Goal: Task Accomplishment & Management: Complete application form

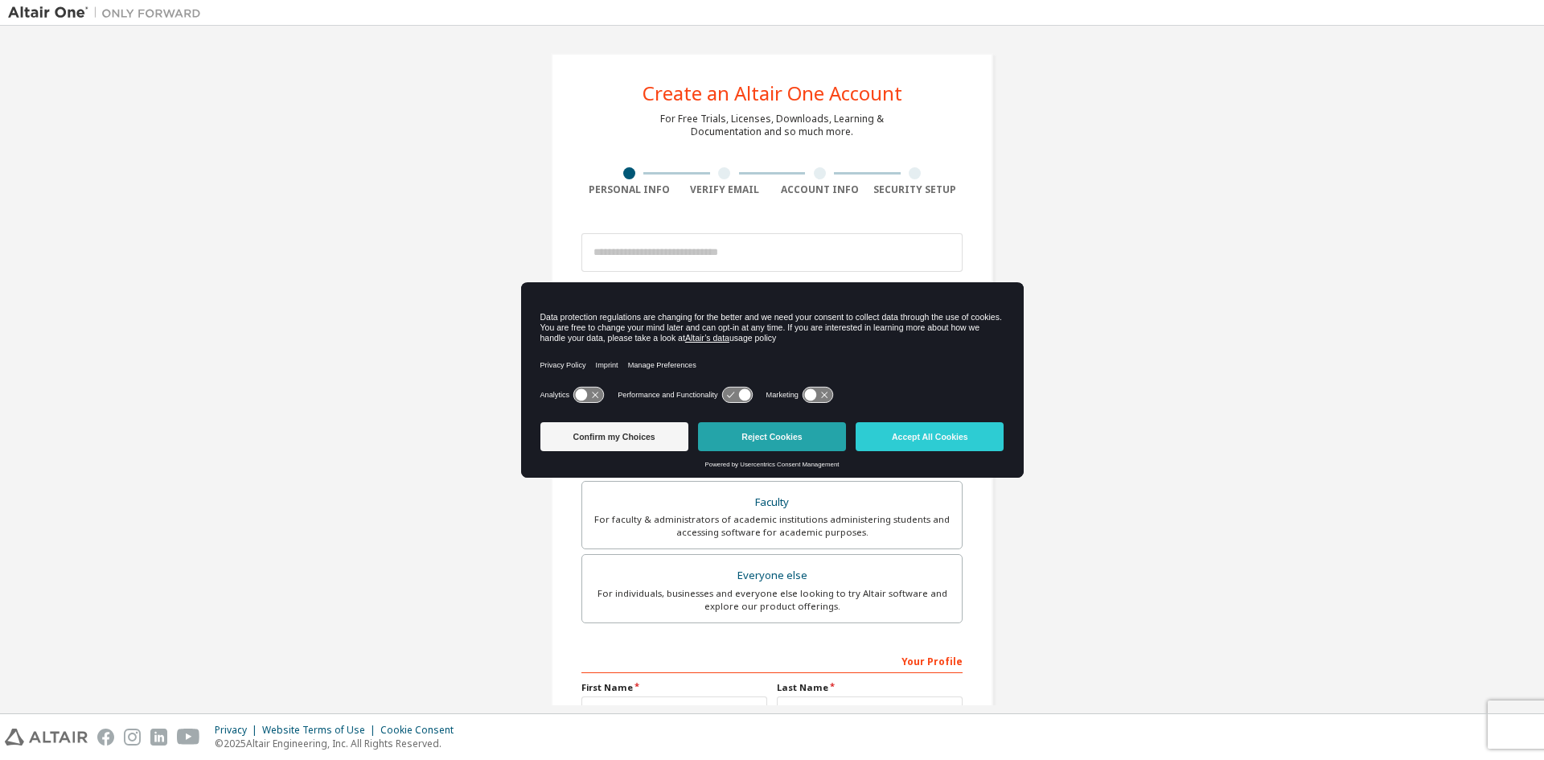
click at [751, 441] on button "Reject Cookies" at bounding box center [772, 436] width 148 height 29
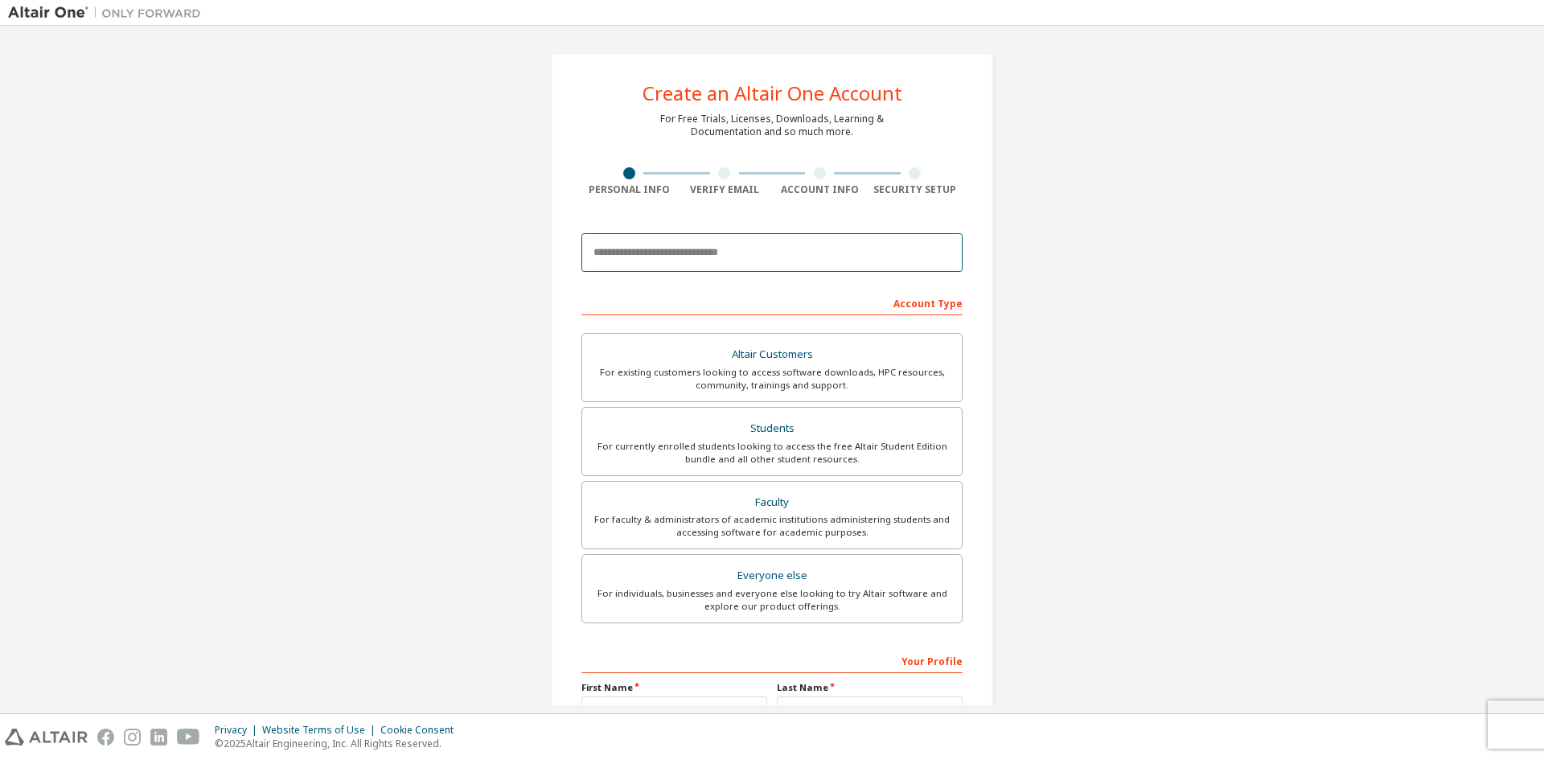
click at [676, 258] on input "email" at bounding box center [771, 252] width 381 height 39
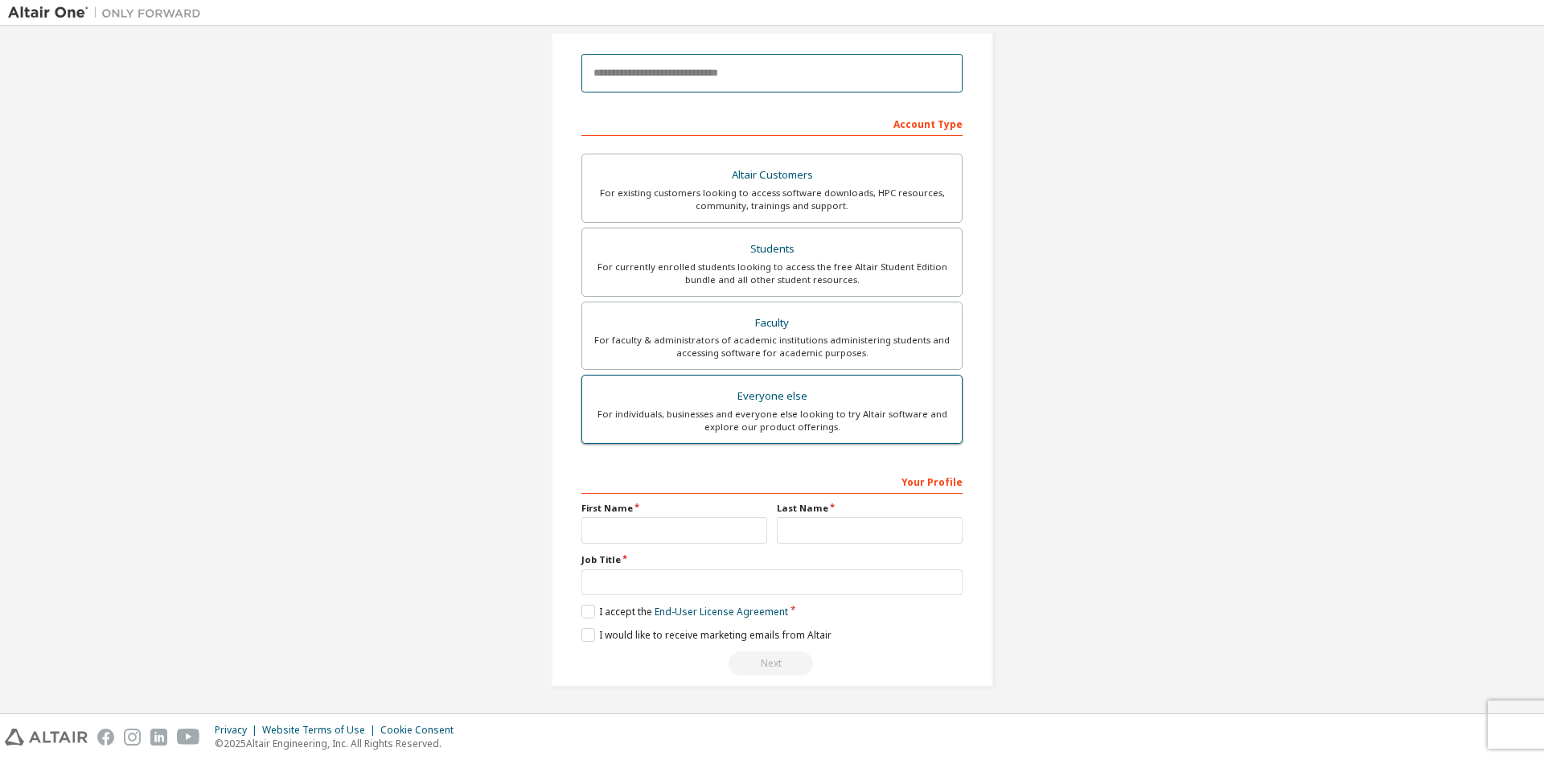
scroll to position [180, 0]
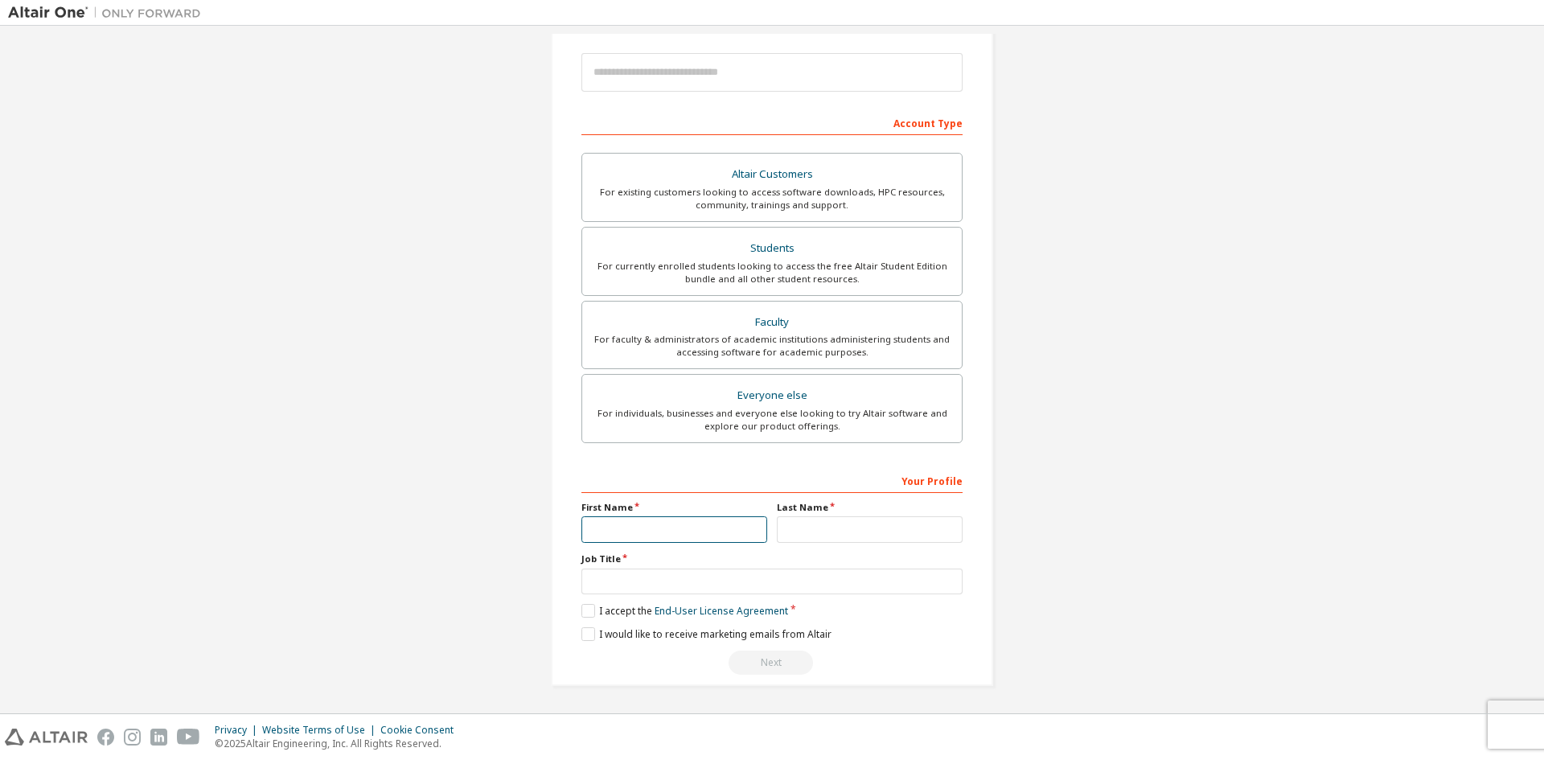
click at [658, 525] on input "text" at bounding box center [674, 529] width 186 height 27
type input "*****"
click at [921, 530] on input "text" at bounding box center [870, 529] width 186 height 27
type input "*******"
click at [798, 580] on input "text" at bounding box center [771, 581] width 381 height 27
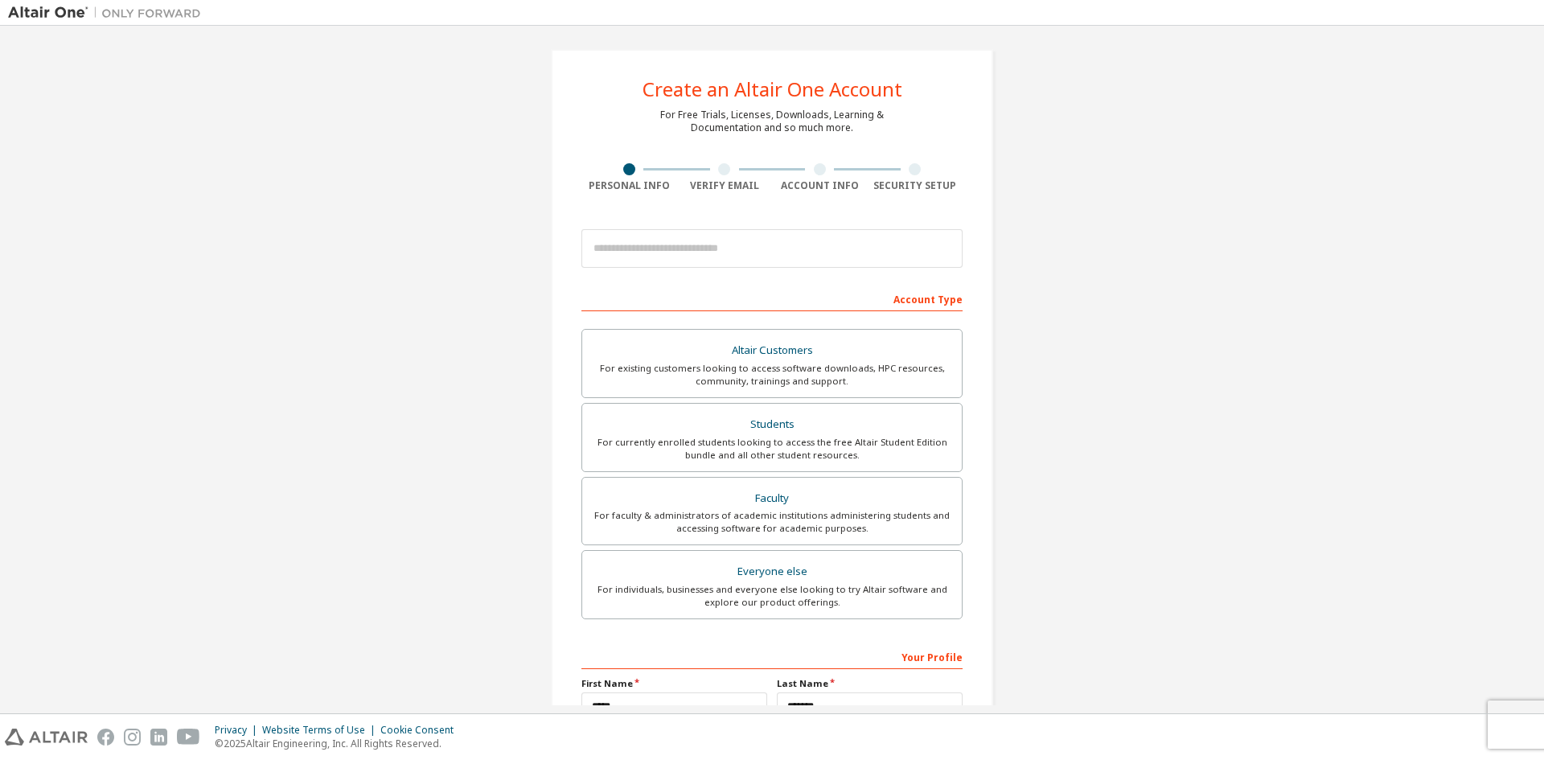
scroll to position [0, 0]
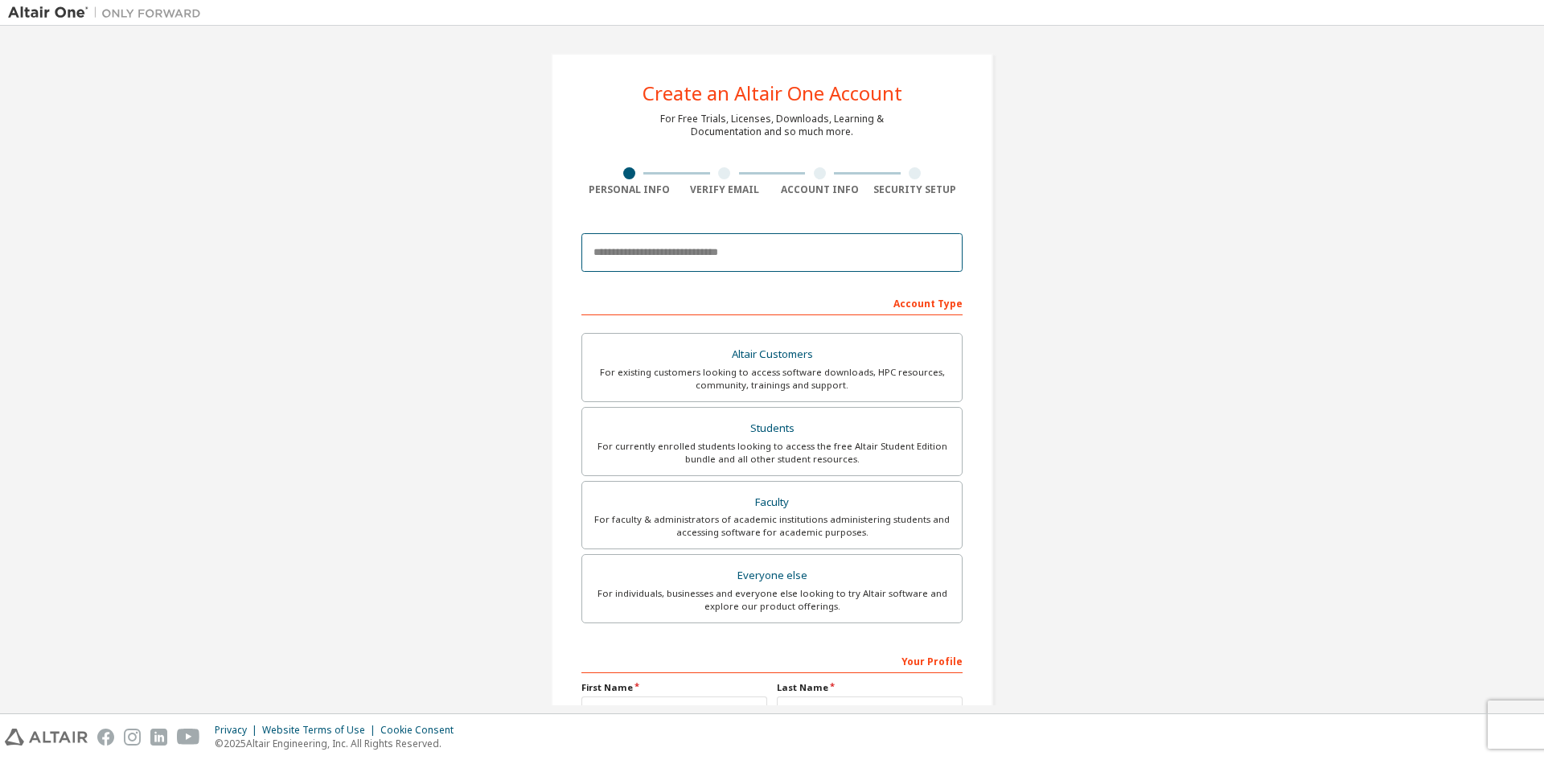
click at [788, 261] on input "email" at bounding box center [771, 252] width 381 height 39
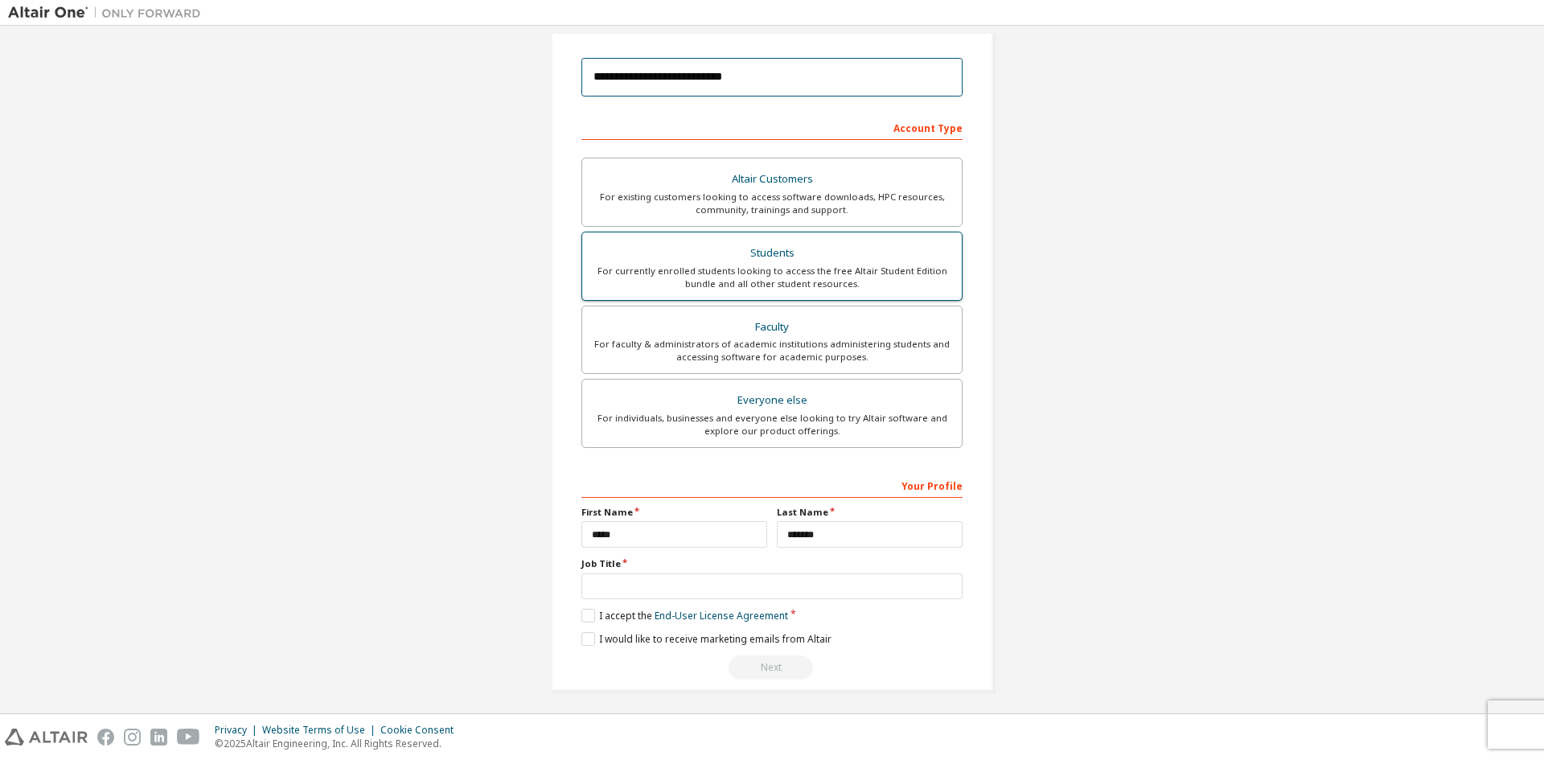
scroll to position [180, 0]
type input "**********"
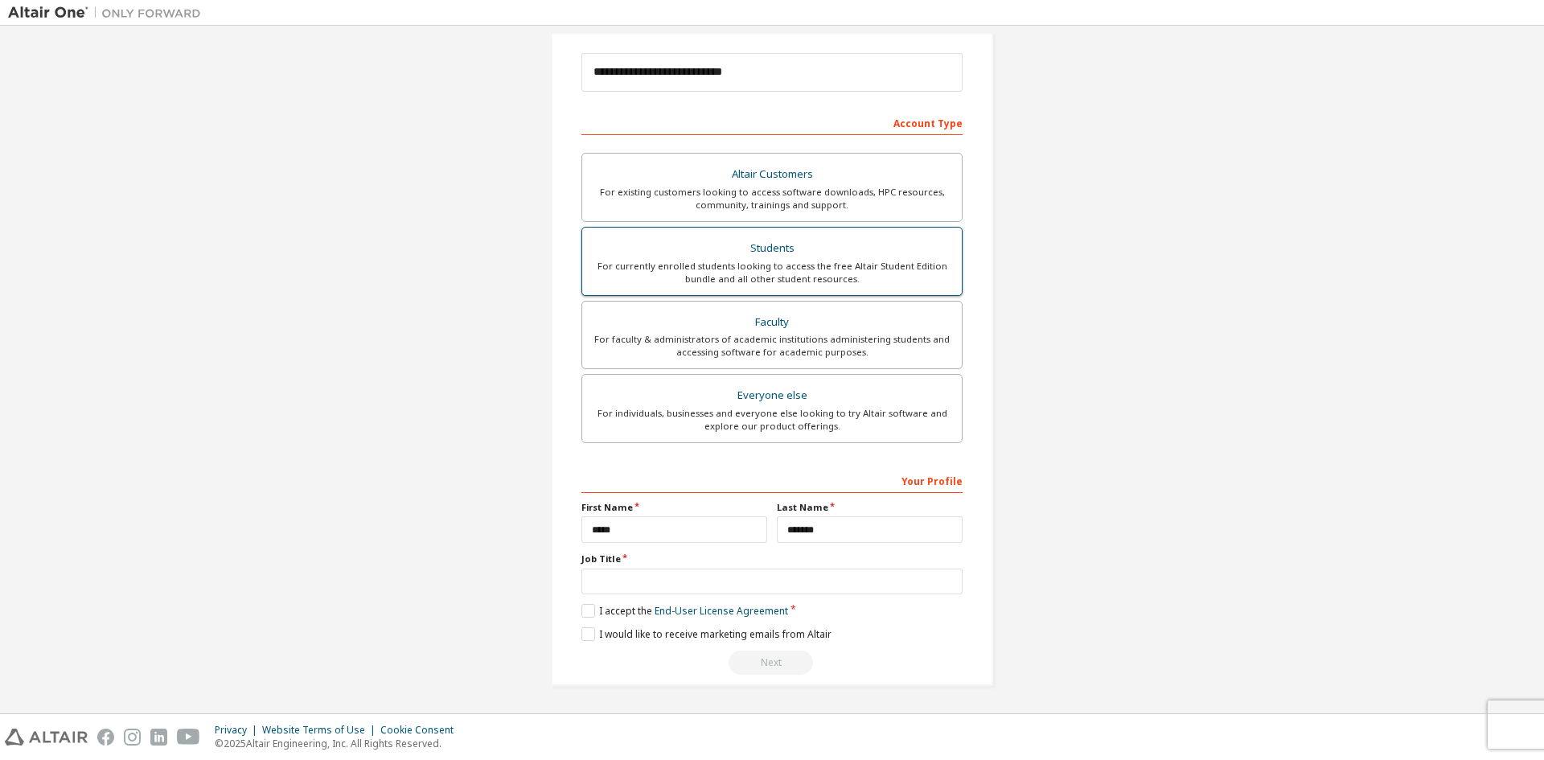
click at [759, 283] on div "For currently enrolled students looking to access the free Altair Student Editi…" at bounding box center [772, 273] width 360 height 26
click at [682, 576] on input "text" at bounding box center [771, 581] width 381 height 27
click at [582, 609] on label "I accept the Academic End-User License Agreement" at bounding box center [707, 611] width 252 height 14
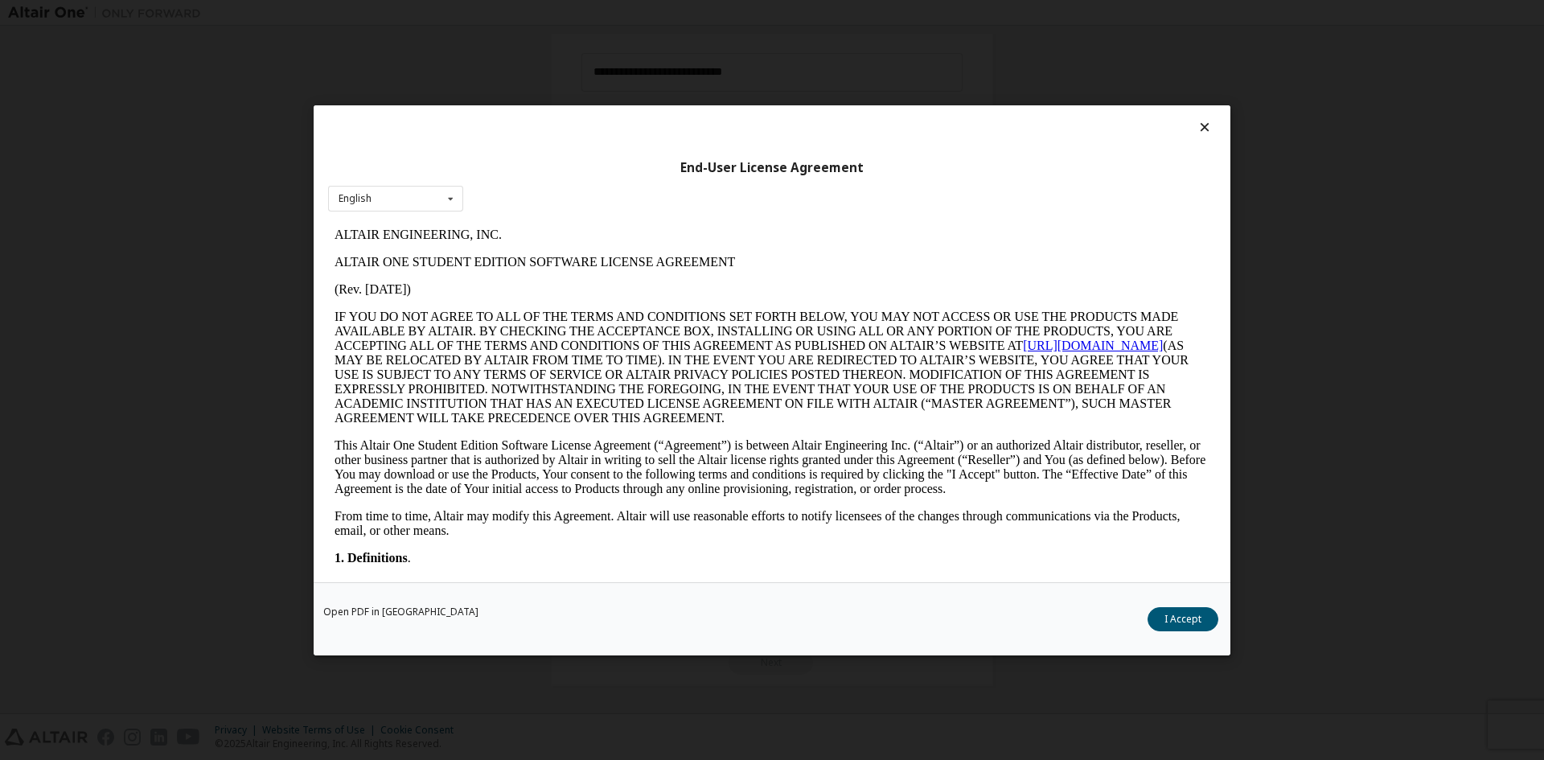
scroll to position [0, 0]
click at [1193, 621] on button "I Accept" at bounding box center [1182, 618] width 71 height 24
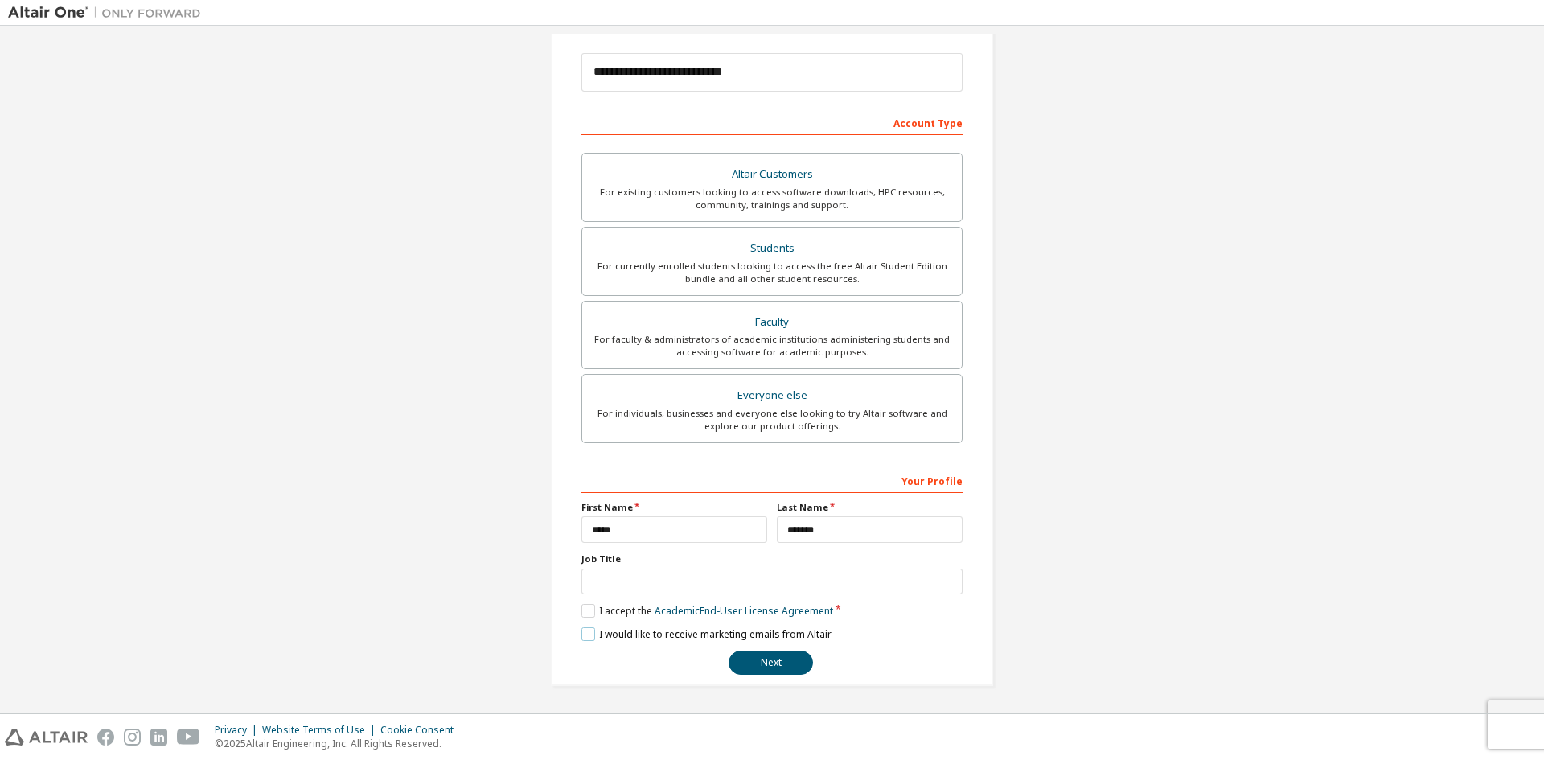
click at [584, 634] on label "I would like to receive marketing emails from Altair" at bounding box center [706, 634] width 250 height 14
click at [655, 574] on input "text" at bounding box center [771, 581] width 381 height 27
type input "*******"
click at [762, 658] on button "Next" at bounding box center [770, 662] width 84 height 24
